Goal: Entertainment & Leisure: Consume media (video, audio)

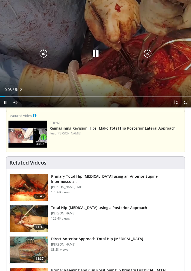
scroll to position [180, 0]
